Goal: Task Accomplishment & Management: Use online tool/utility

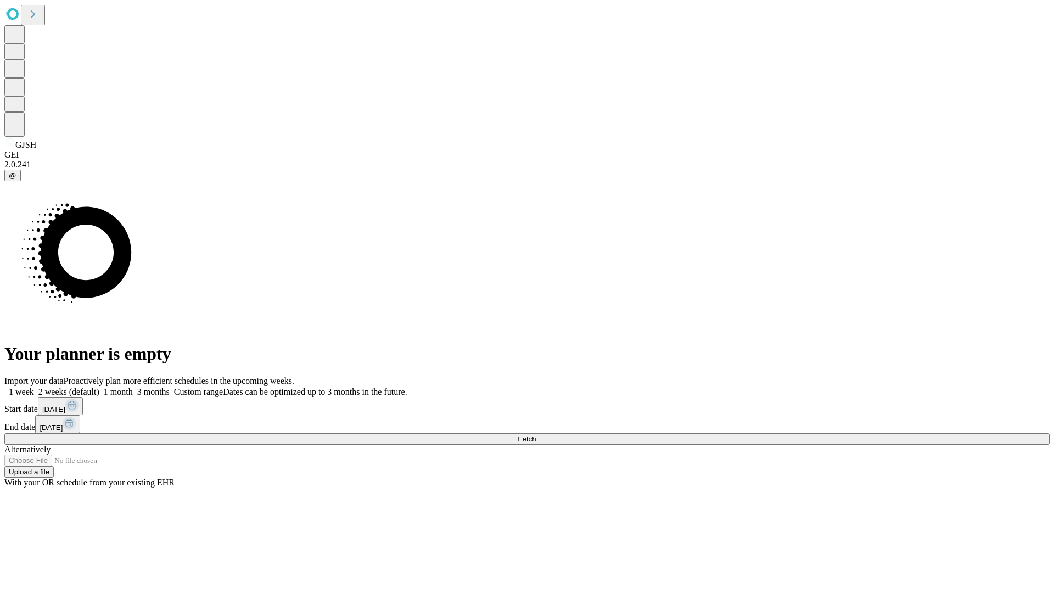
click at [536, 435] on span "Fetch" at bounding box center [527, 439] width 18 height 8
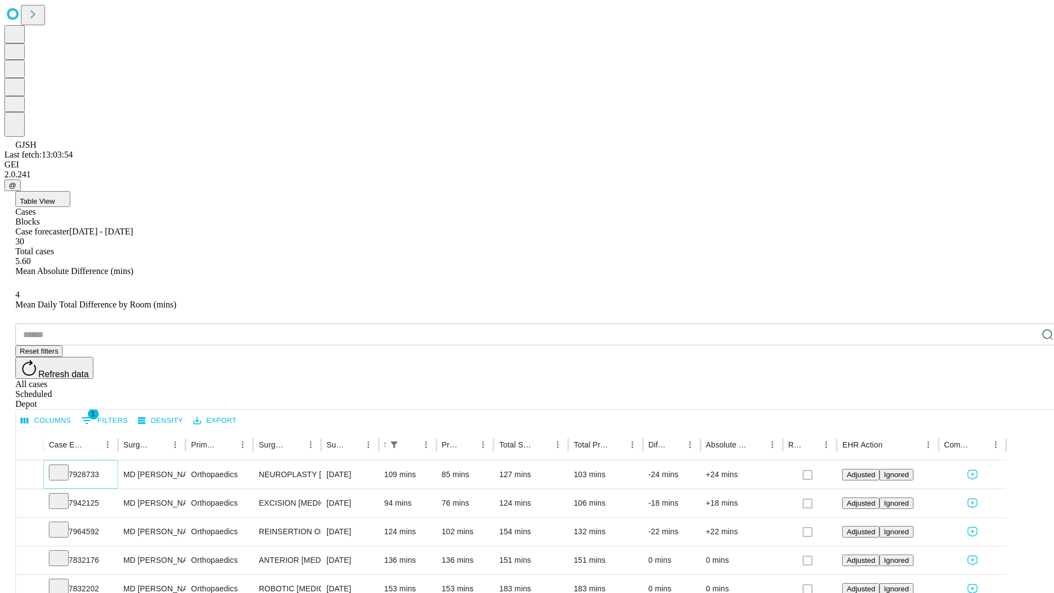
click at [64, 466] on icon at bounding box center [58, 471] width 11 height 11
